Goal: Communication & Community: Answer question/provide support

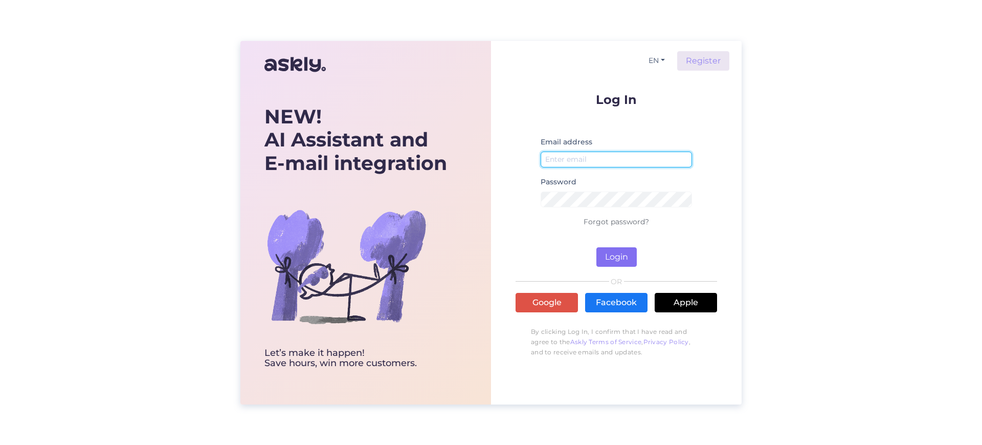
type input "[EMAIL_ADDRESS][DOMAIN_NAME]"
click at [616, 248] on button "Login" at bounding box center [617, 256] width 40 height 19
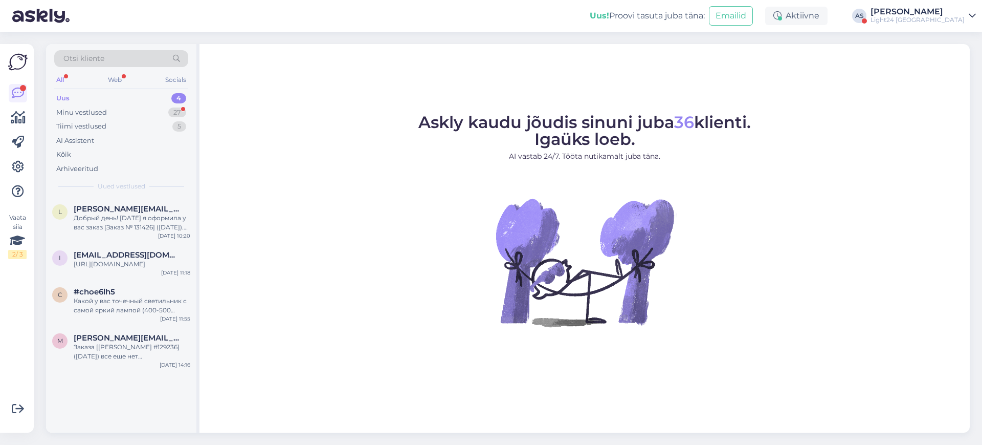
click at [946, 21] on div "Light24 [GEOGRAPHIC_DATA]" at bounding box center [918, 20] width 94 height 8
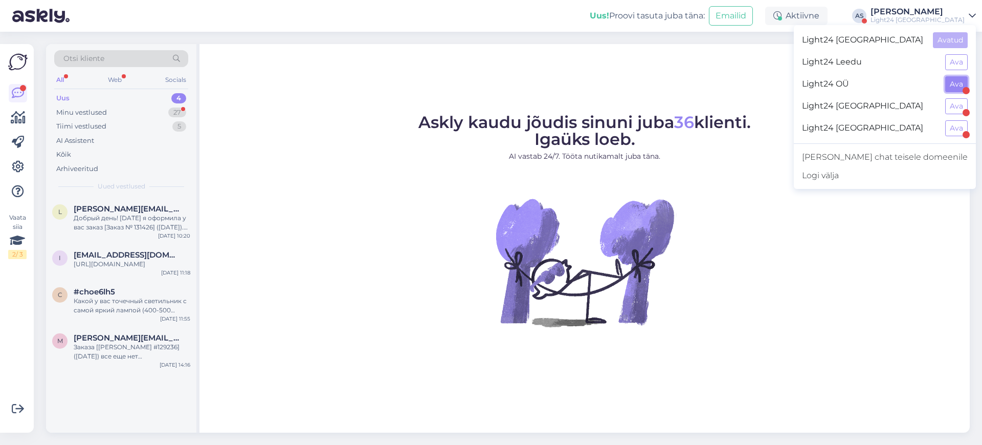
click at [958, 87] on button "Ava" at bounding box center [957, 84] width 23 height 16
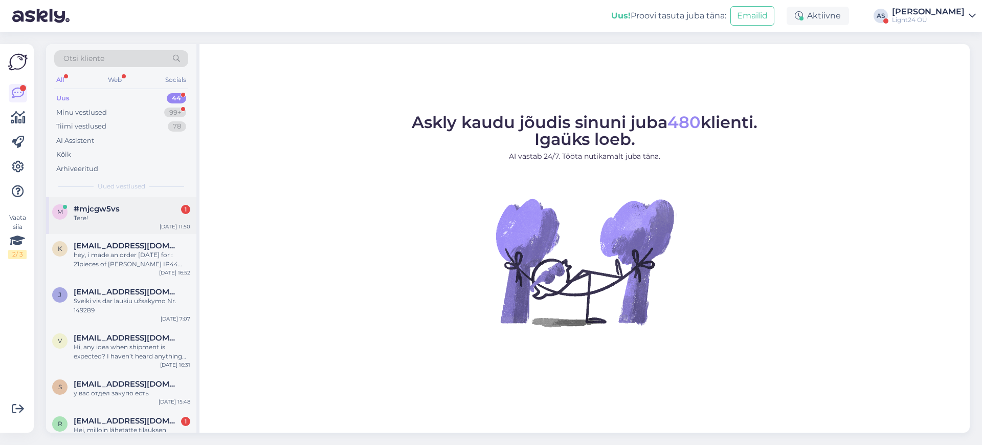
click at [83, 219] on div "Tere!" at bounding box center [132, 217] width 117 height 9
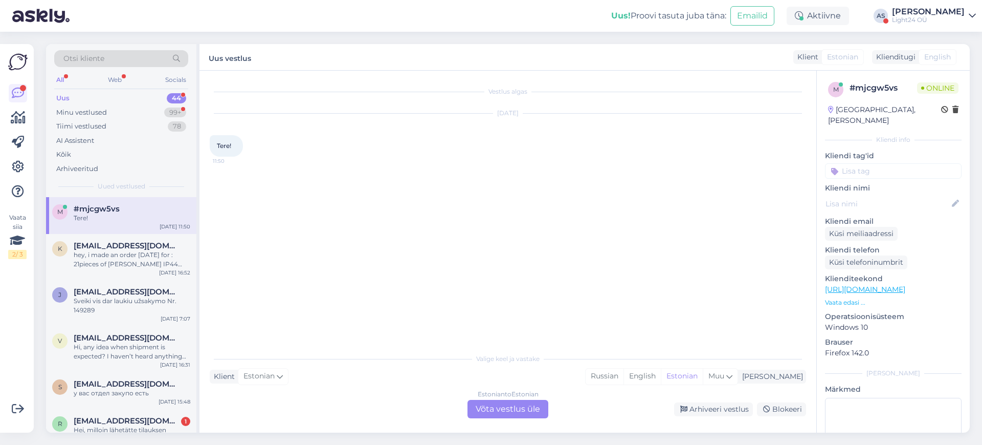
click at [508, 405] on div "Estonian to Estonian Võta vestlus üle" at bounding box center [508, 409] width 81 height 18
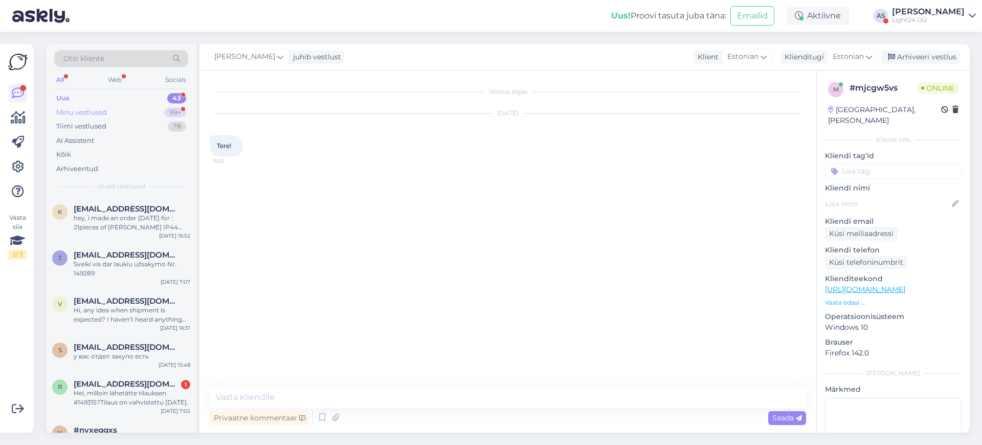
click at [85, 113] on div "Minu vestlused" at bounding box center [81, 112] width 51 height 10
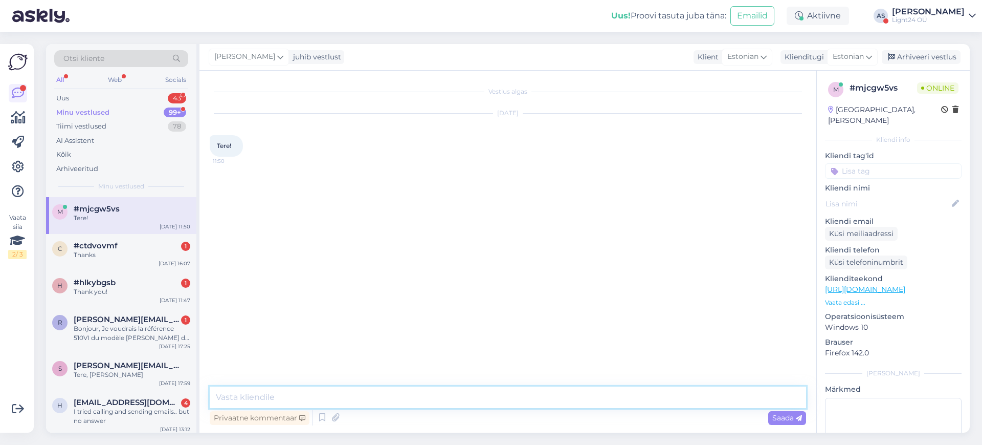
click at [279, 391] on textarea at bounding box center [508, 396] width 597 height 21
type textarea "Tere, kuidas saan aidata?"
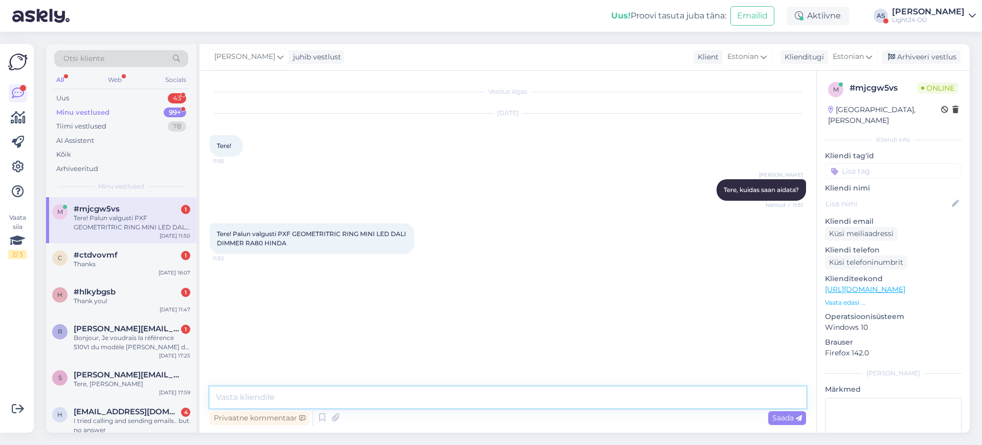
click at [308, 397] on textarea at bounding box center [508, 396] width 597 height 21
type textarea "kas oskate öelda valgusti koodi? või läbimõõdu?"
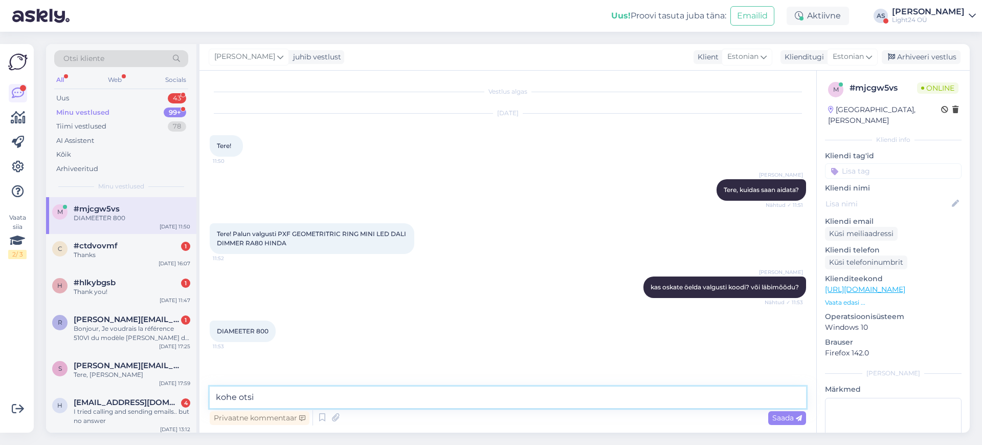
type textarea "[PERSON_NAME]"
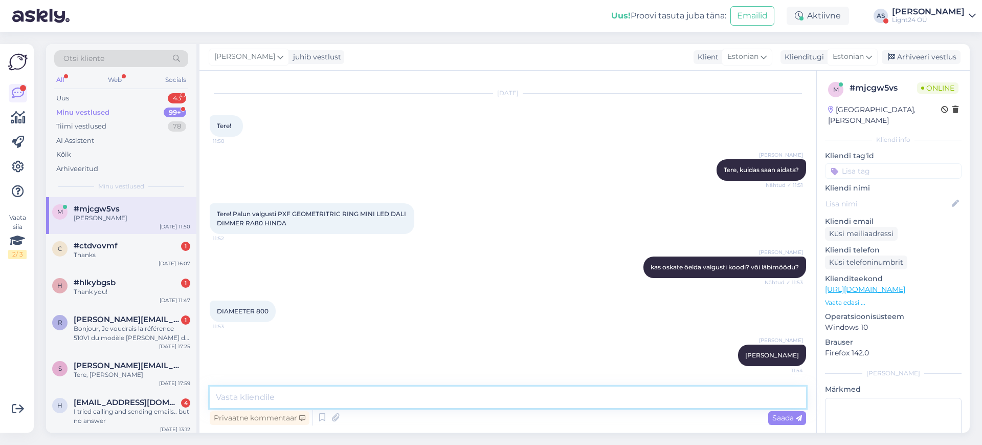
paste textarea "[URL][DOMAIN_NAME]"
type textarea "[URL][DOMAIN_NAME]"
click at [786, 420] on span "Saada" at bounding box center [788, 417] width 30 height 9
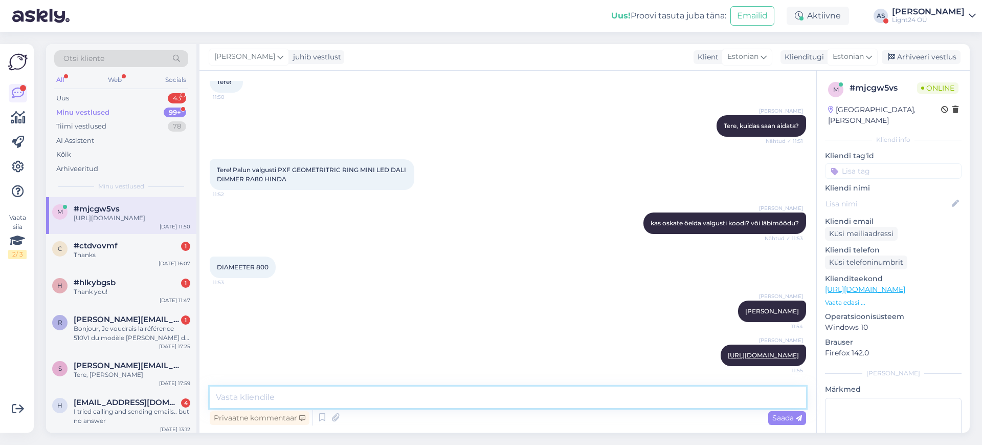
click at [488, 397] on textarea at bounding box center [508, 396] width 597 height 21
type textarea "260,8+km on DALI versiooni hind"
